Goal: Obtain resource: Obtain resource

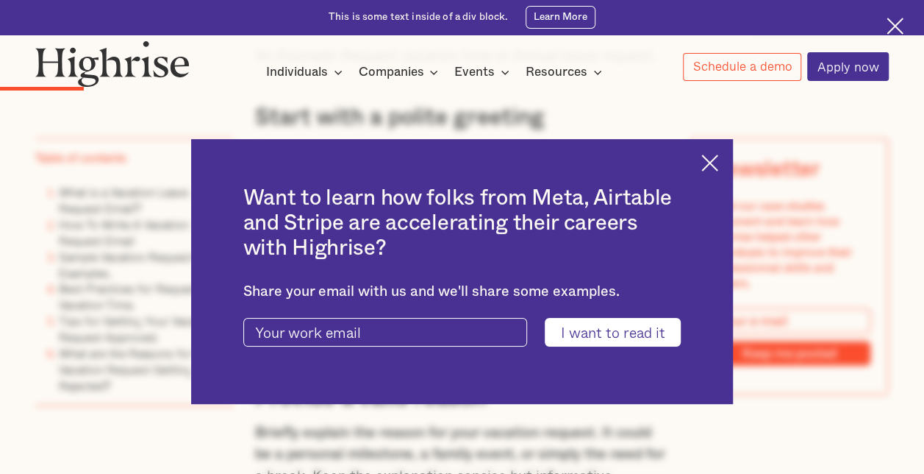
scroll to position [1839, 0]
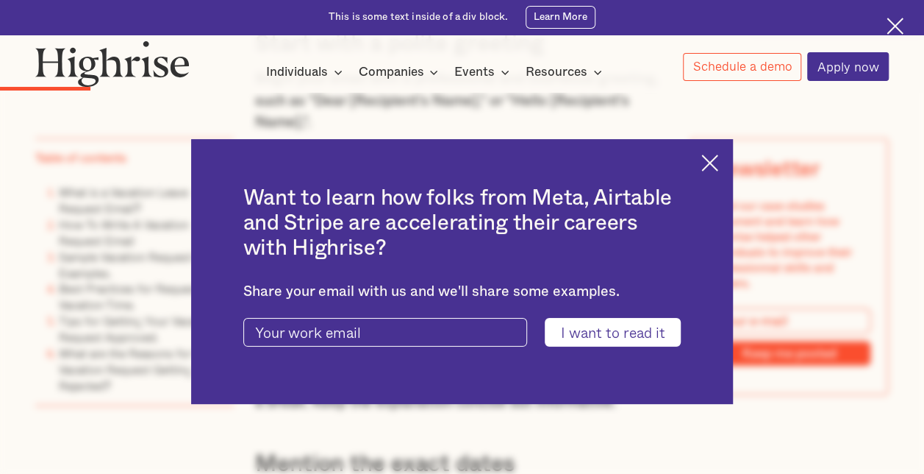
click at [713, 159] on img at bounding box center [710, 162] width 17 height 17
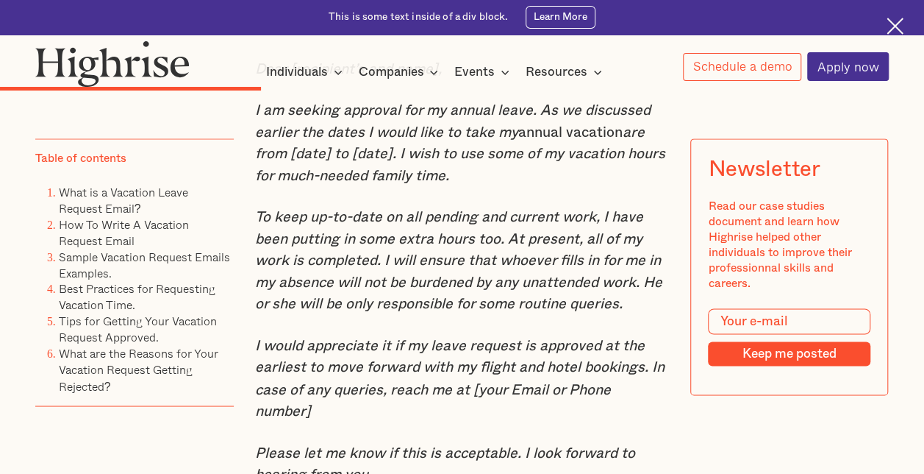
scroll to position [3751, 0]
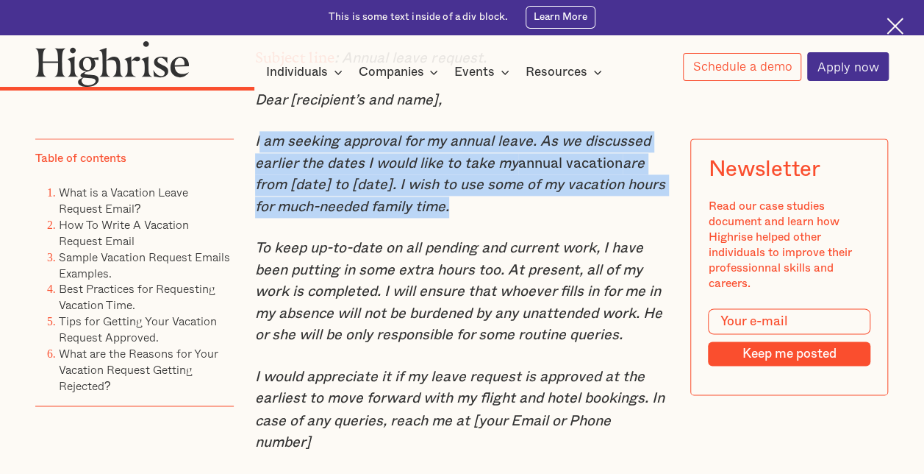
drag, startPoint x: 441, startPoint y: 251, endPoint x: 256, endPoint y: 188, distance: 194.9
click at [256, 188] on p "I am seeking approval for my annual leave. As we discussed earlier the dates I …" at bounding box center [462, 174] width 415 height 87
drag, startPoint x: 256, startPoint y: 188, endPoint x: 271, endPoint y: 199, distance: 18.4
click at [314, 170] on em "I am seeking approval for my annual leave. As we discussed earlier the dates I …" at bounding box center [453, 152] width 396 height 36
click at [456, 218] on p "I am seeking approval for my annual leave. As we discussed earlier the dates I …" at bounding box center [462, 174] width 415 height 87
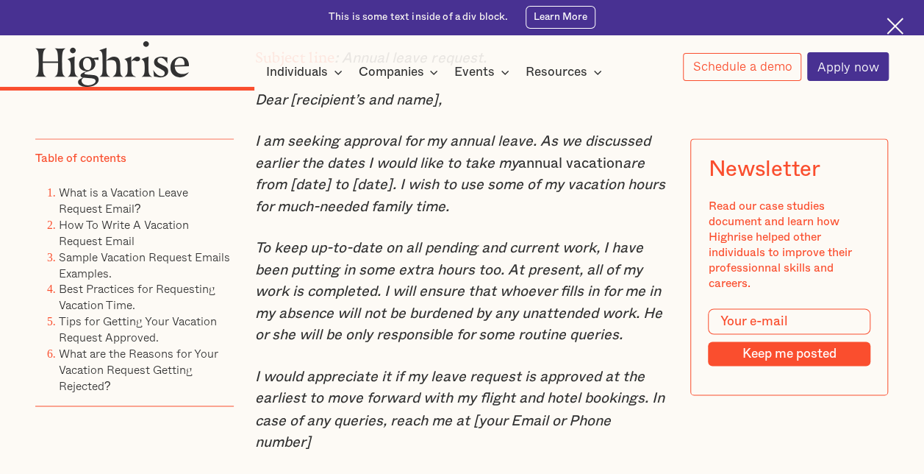
drag, startPoint x: 444, startPoint y: 248, endPoint x: 244, endPoint y: 185, distance: 209.6
copy p "I am seeking approval for my annual leave. As we discussed earlier the dates I …"
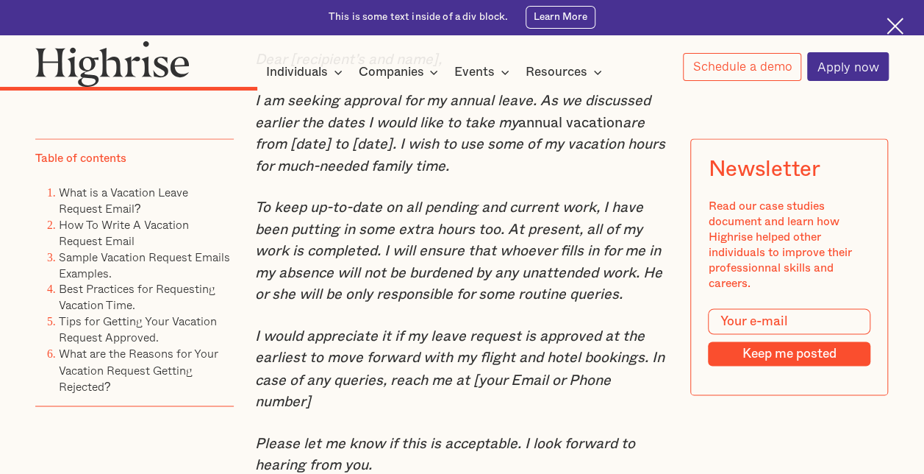
scroll to position [3824, 0]
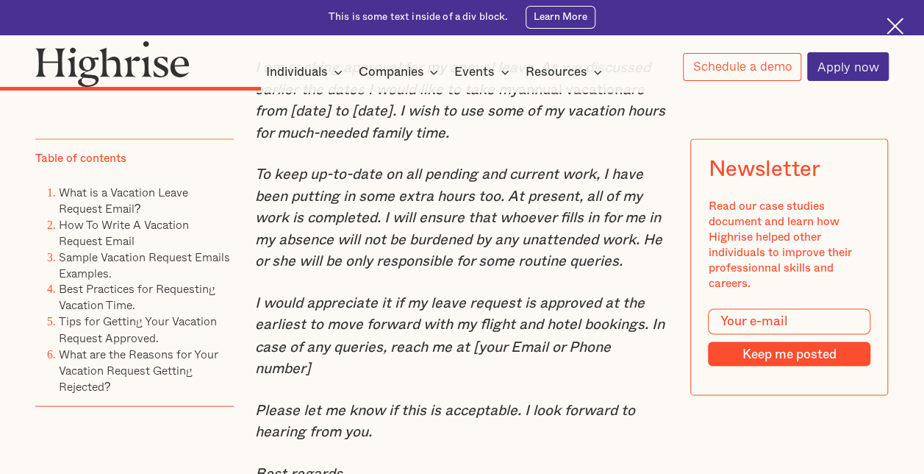
click at [377, 243] on em "To keep up-to-date on all pending and current work, I have been putting in some…" at bounding box center [458, 217] width 407 height 101
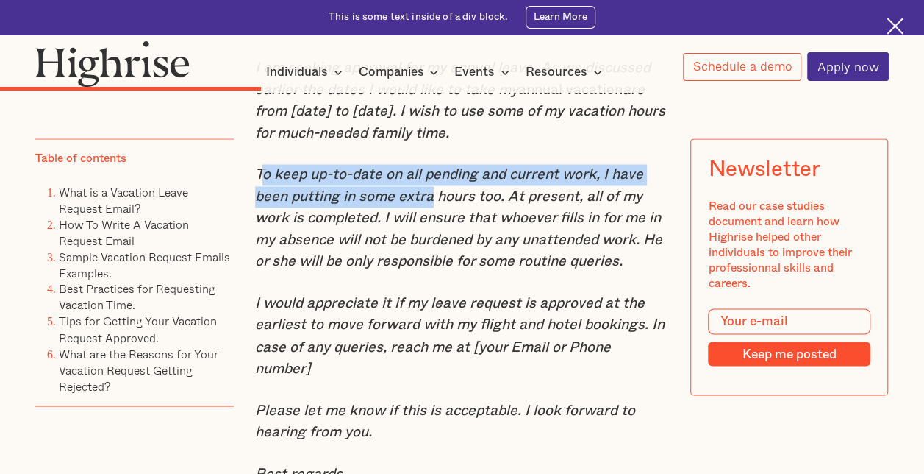
drag, startPoint x: 260, startPoint y: 213, endPoint x: 428, endPoint y: 238, distance: 169.5
click at [428, 238] on em "To keep up-to-date on all pending and current work, I have been putting in some…" at bounding box center [458, 217] width 407 height 101
drag, startPoint x: 368, startPoint y: 246, endPoint x: 314, endPoint y: 265, distance: 57.0
click at [366, 246] on em "To keep up-to-date on all pending and current work, I have been putting in some…" at bounding box center [458, 217] width 407 height 101
click at [279, 222] on em "To keep up-to-date on all pending and current work, I have been putting in some…" at bounding box center [458, 217] width 407 height 101
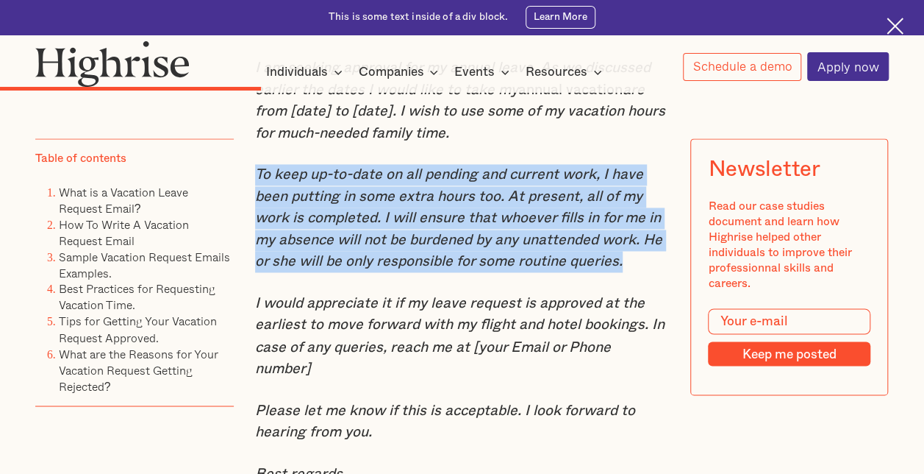
drag, startPoint x: 252, startPoint y: 210, endPoint x: 639, endPoint y: 307, distance: 399.4
click at [639, 272] on p "To keep up-to-date on all pending and current work, I have been putting in some…" at bounding box center [462, 218] width 415 height 108
click at [467, 268] on em "To keep up-to-date on all pending and current work, I have been putting in some…" at bounding box center [458, 217] width 407 height 101
drag, startPoint x: 351, startPoint y: 231, endPoint x: 641, endPoint y: 297, distance: 297.9
click at [641, 272] on p "To keep up-to-date on all pending and current work, I have been putting in some…" at bounding box center [462, 218] width 415 height 108
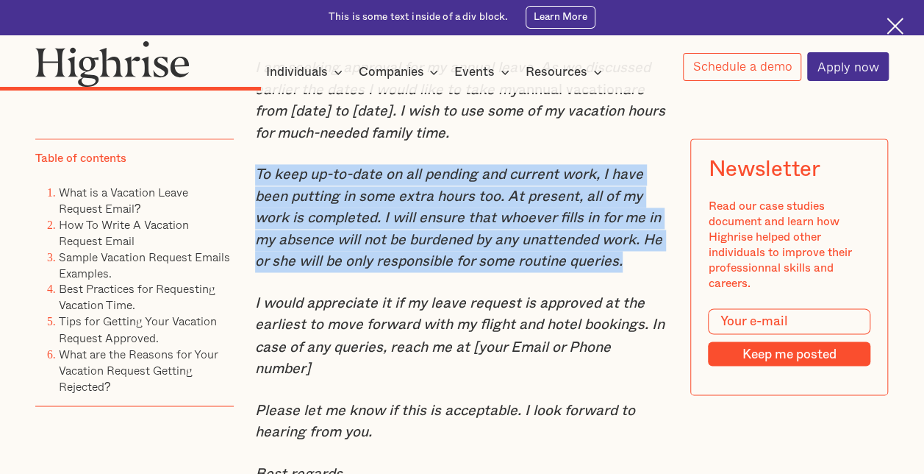
copy em "To keep up-to-date on all pending and current work, I have been putting in some…"
click at [627, 268] on em "To keep up-to-date on all pending and current work, I have been putting in some…" at bounding box center [458, 217] width 407 height 101
drag, startPoint x: 529, startPoint y: 287, endPoint x: 245, endPoint y: 214, distance: 293.1
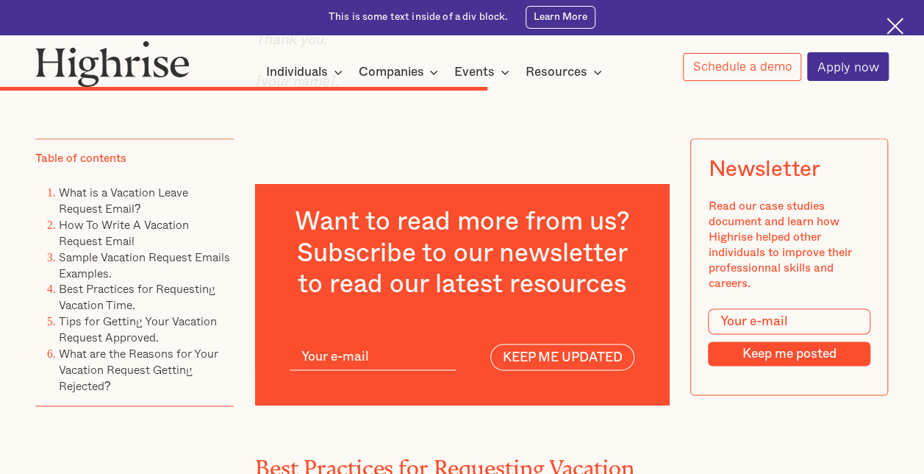
scroll to position [6619, 0]
